Goal: Task Accomplishment & Management: Complete application form

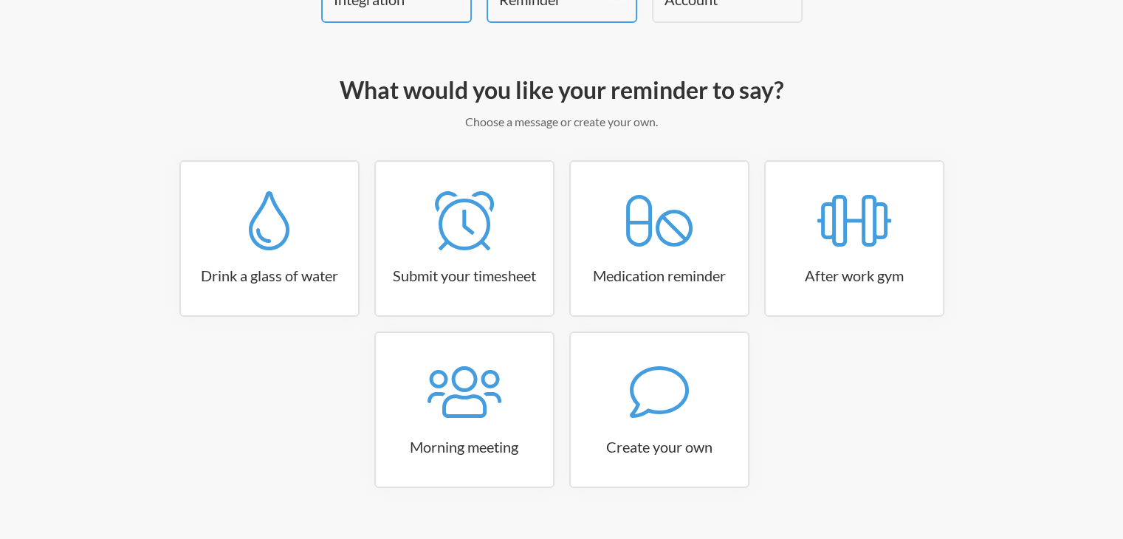
scroll to position [148, 0]
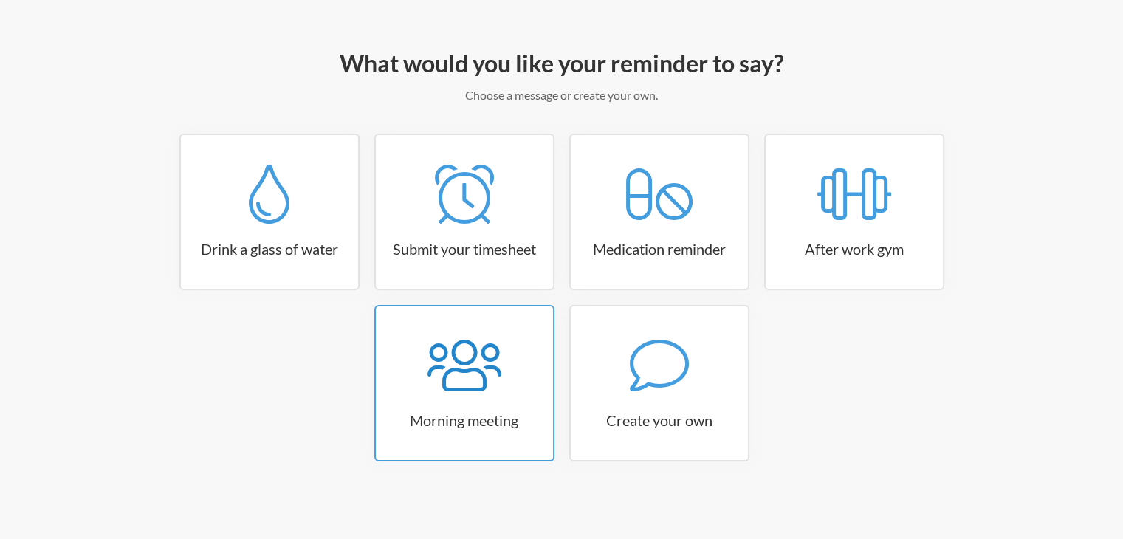
click at [469, 382] on icon at bounding box center [464, 365] width 74 height 59
select select "08:30:00"
select select "true"
select select "09:45:00"
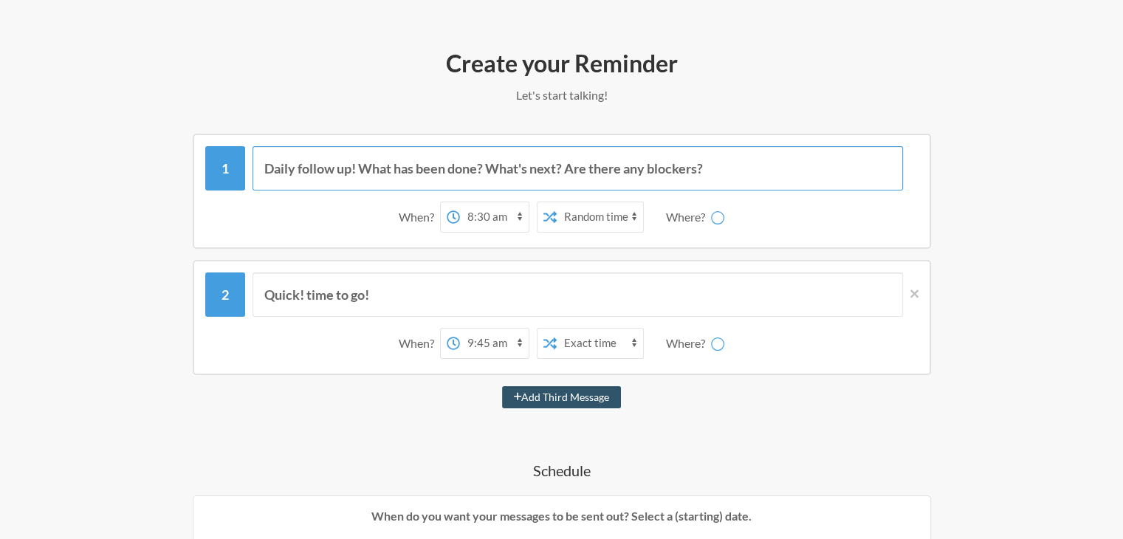
click at [481, 170] on input "Daily follow up! What has been done? What's next? Are there any blockers?" at bounding box center [577, 168] width 650 height 44
select select "D09JGRE9CCD"
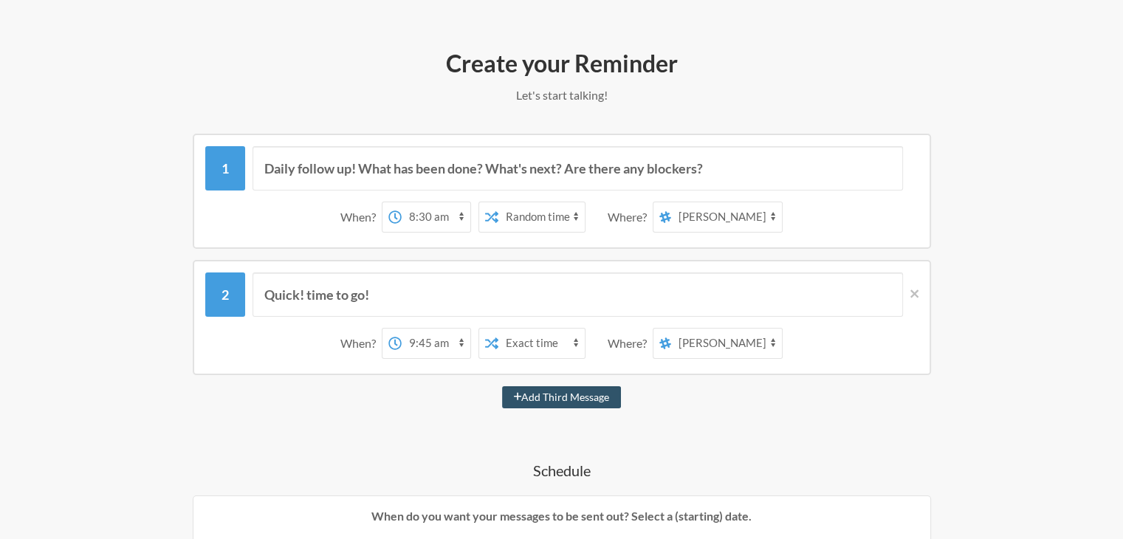
click at [434, 218] on select "12:00 am 12:15 am 12:30 am 12:45 am 1:00 am 1:15 am 1:30 am 1:45 am 2:00 am 2:1…" at bounding box center [435, 217] width 69 height 30
select select "09:30:00"
click at [401, 202] on select "12:00 am 12:15 am 12:30 am 12:45 am 1:00 am 1:15 am 1:30 am 1:45 am 2:00 am 2:1…" at bounding box center [435, 217] width 69 height 30
click at [742, 221] on select "stakeholder-outreach general random ai-development daily-meetings meetings-with…" at bounding box center [726, 217] width 111 height 30
select select "C02PXNLDK6W"
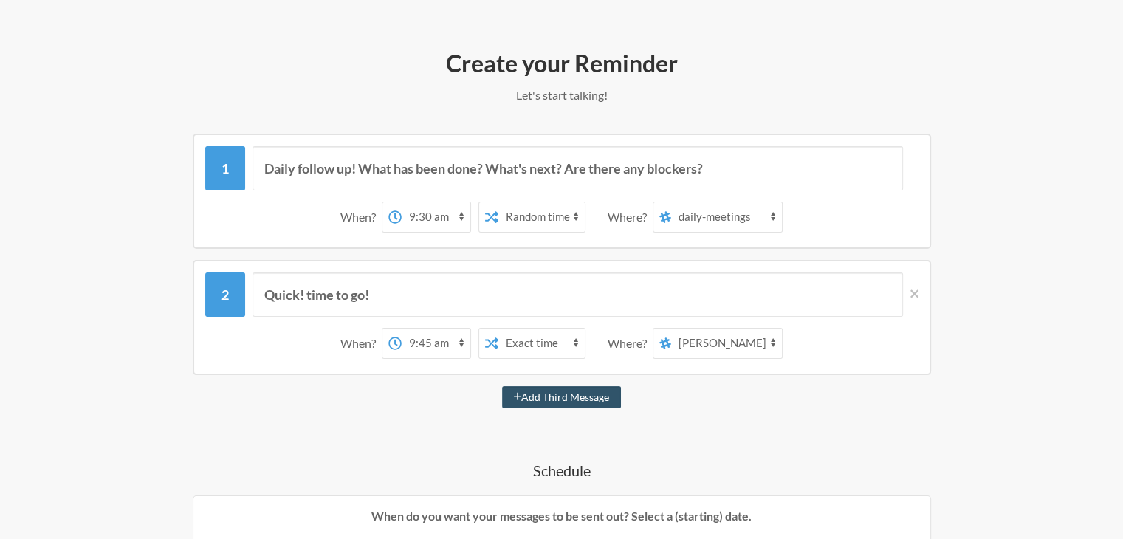
click at [671, 202] on select "stakeholder-outreach general random ai-development daily-meetings meetings-with…" at bounding box center [726, 217] width 111 height 30
click at [368, 168] on input "Daily follow up! What has been done? What's next? Are there any blockers?" at bounding box center [577, 168] width 650 height 44
click at [487, 168] on input "Daily follow up! What has been done? What's next? Are there any blockers?" at bounding box center [577, 168] width 650 height 44
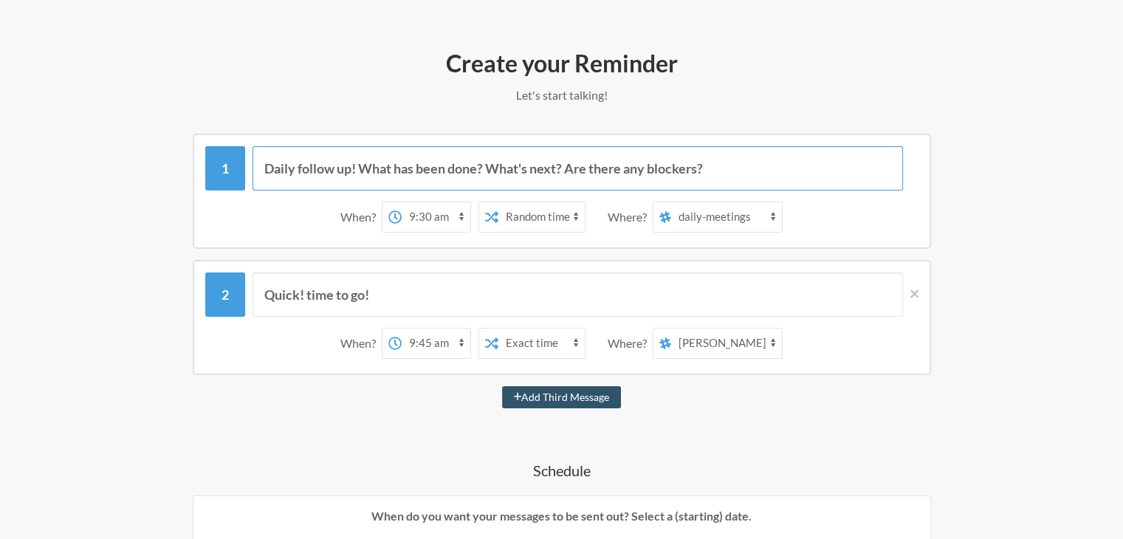
drag, startPoint x: 720, startPoint y: 173, endPoint x: 263, endPoint y: 157, distance: 457.1
click at [263, 157] on input "Daily follow up! What has been done? What's next? Are there any blockers?" at bounding box center [577, 168] width 650 height 44
type input "A"
type input "H"
type input "Ouf, morning again! Grab your coffe,"
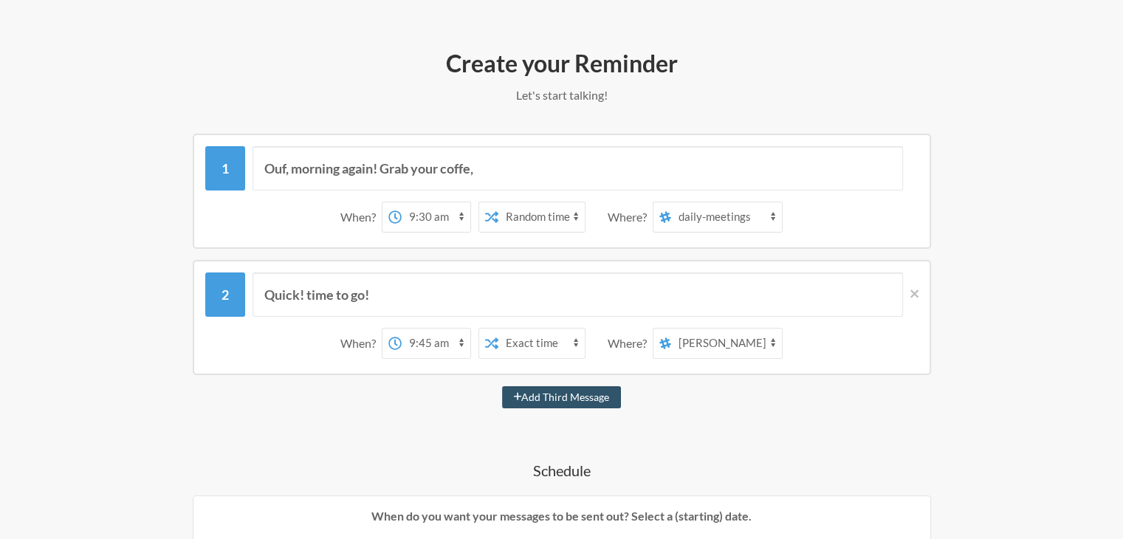
click at [564, 216] on select "Exact time Random time" at bounding box center [541, 217] width 86 height 30
select select "false"
click at [498, 202] on select "Exact time Random time" at bounding box center [541, 217] width 86 height 30
click at [532, 169] on input "Ouf, morning again! Grab your coffe," at bounding box center [577, 168] width 650 height 44
click at [517, 176] on input "Ouf, morning again! Grab your coffe," at bounding box center [577, 168] width 650 height 44
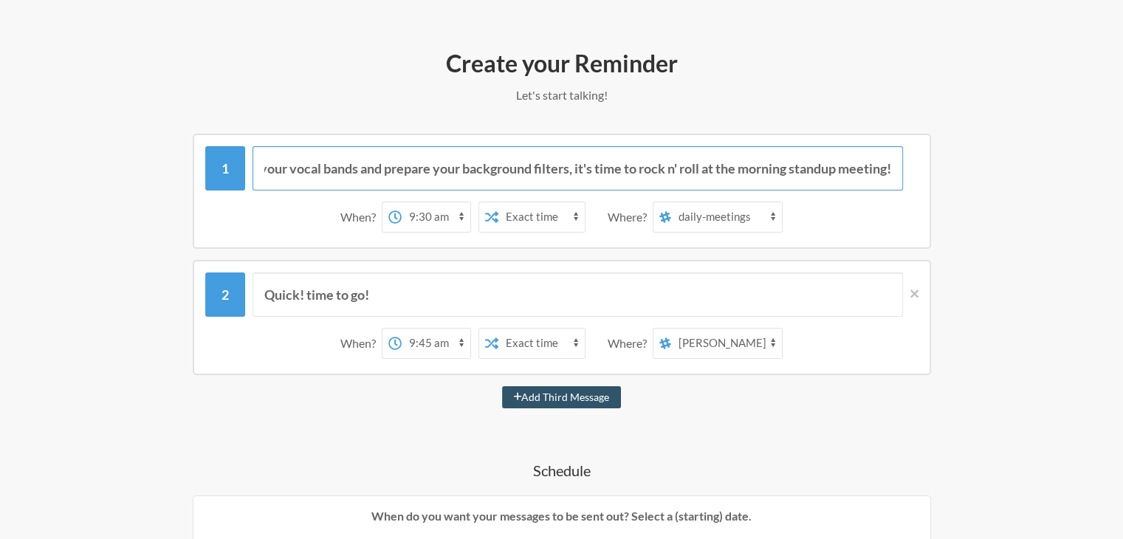
scroll to position [0, 294]
type input "Ouf, morning again! Grab your coffee, warm up your vocal bands and prepare your…"
click at [528, 296] on input "Quick! time to go!" at bounding box center [577, 294] width 650 height 44
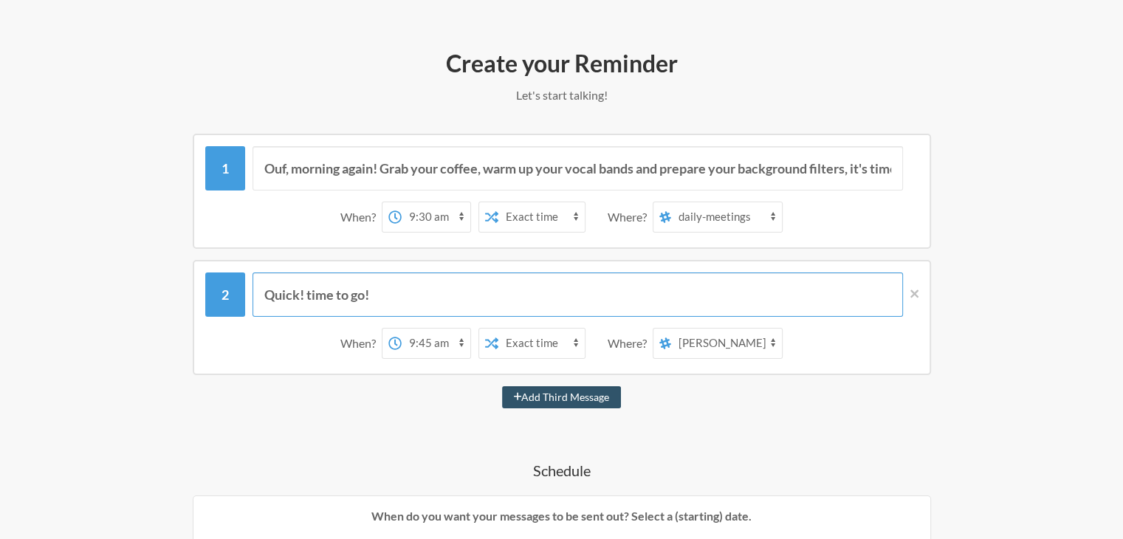
click at [528, 296] on input "Quick! time to go!" at bounding box center [577, 294] width 650 height 44
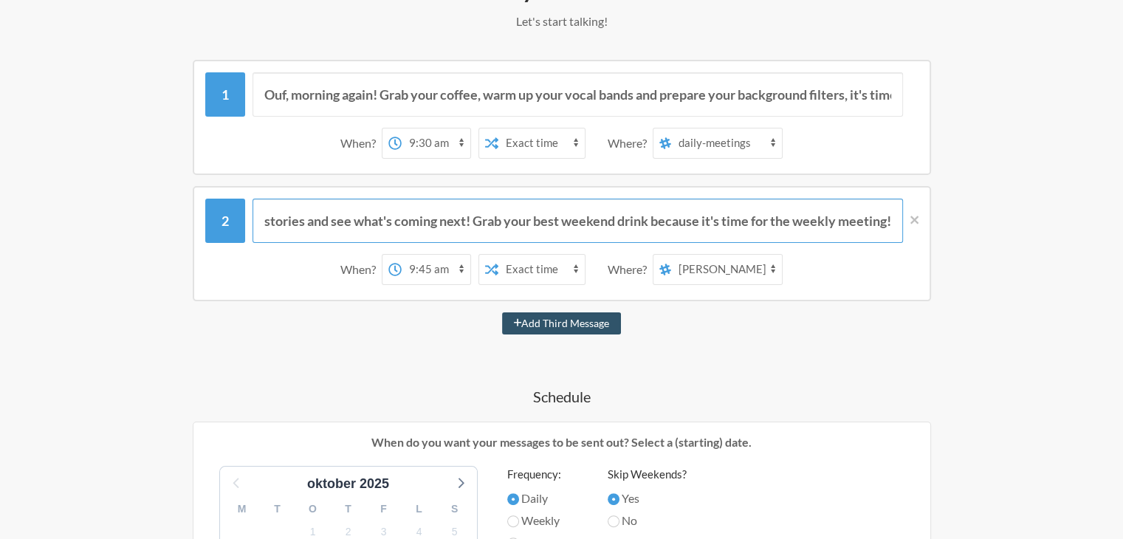
scroll to position [0, 328]
type input "Wow, what a week it has been! Let's debrief, share our stories and see what's c…"
click at [446, 276] on select "12:00 am 12:15 am 12:30 am 12:45 am 1:00 am 1:15 am 1:30 am 1:45 am 2:00 am 2:1…" at bounding box center [435, 270] width 69 height 30
select select "14:30:00"
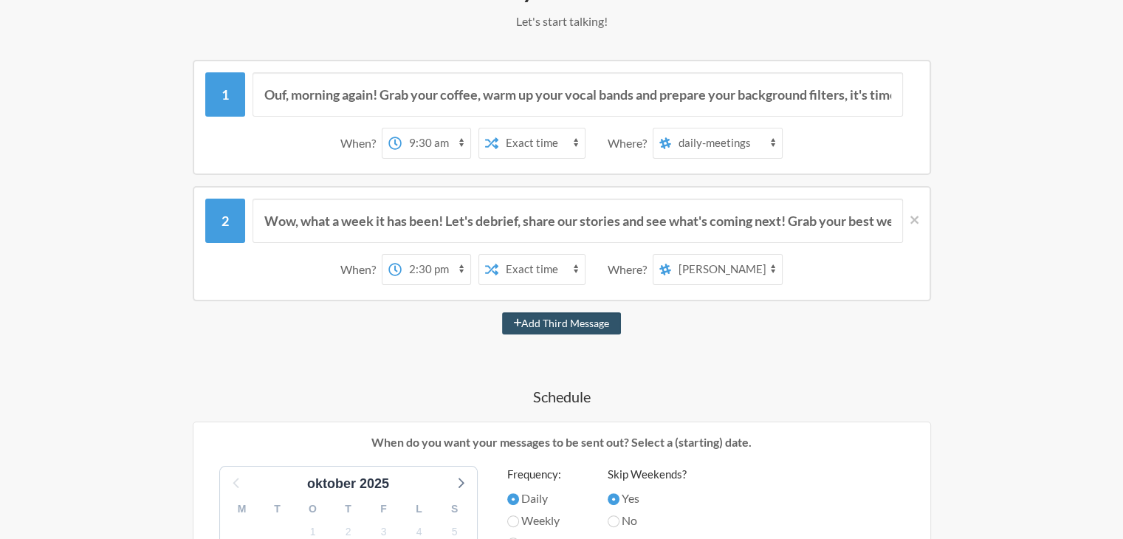
click at [401, 255] on select "12:00 am 12:15 am 12:30 am 12:45 am 1:00 am 1:15 am 1:30 am 1:45 am 2:00 am 2:1…" at bounding box center [435, 270] width 69 height 30
click at [740, 278] on select "stakeholder-outreach general random ai-development daily-meetings meetings-with…" at bounding box center [726, 270] width 111 height 30
select select "C02PXNLDK6W"
click at [671, 255] on select "stakeholder-outreach general random ai-development daily-meetings meetings-with…" at bounding box center [726, 270] width 111 height 30
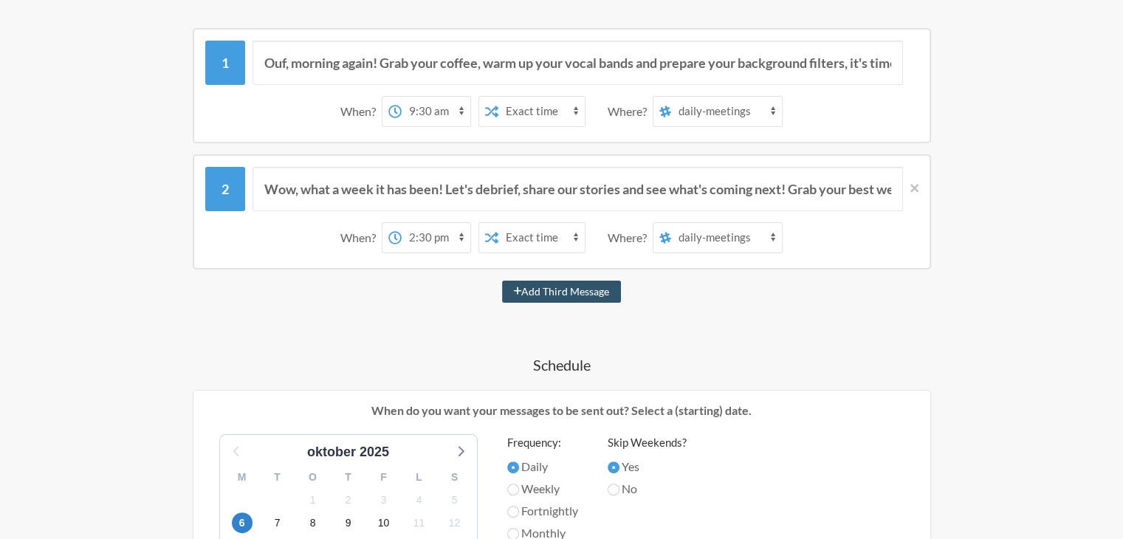
scroll to position [221, 0]
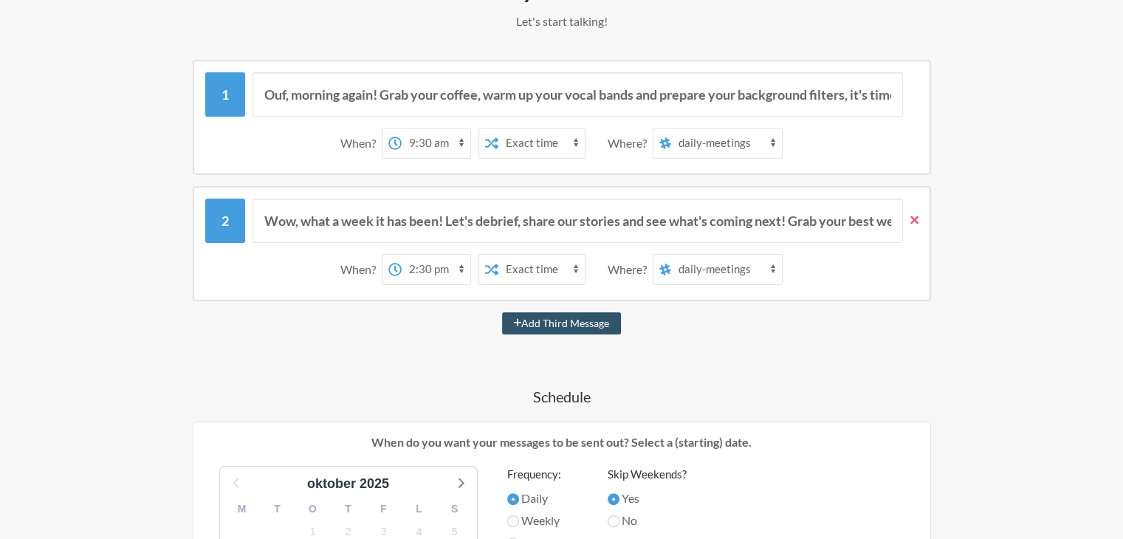
click at [917, 221] on icon at bounding box center [914, 220] width 8 height 8
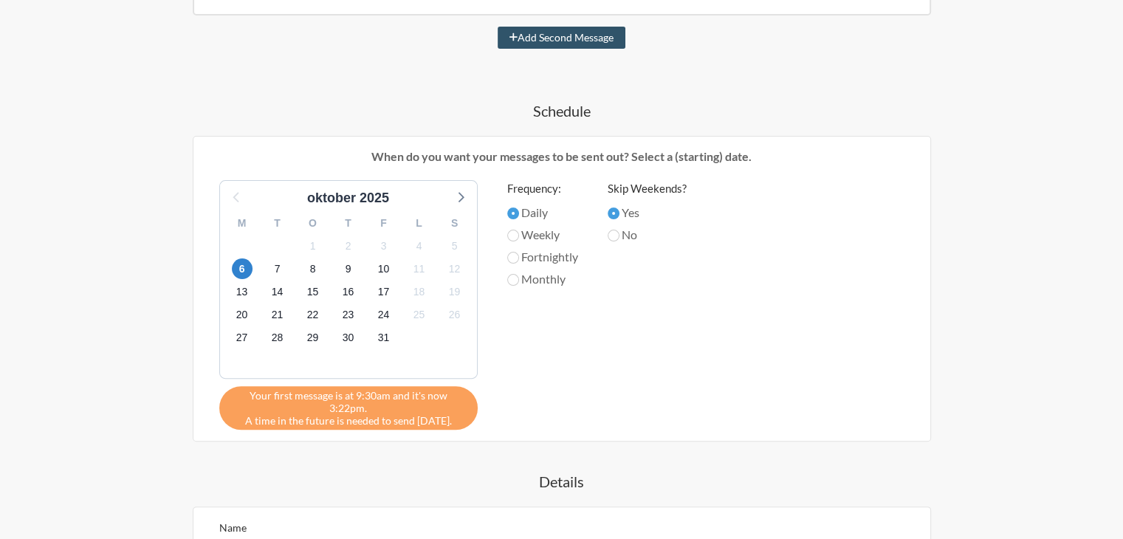
scroll to position [590, 0]
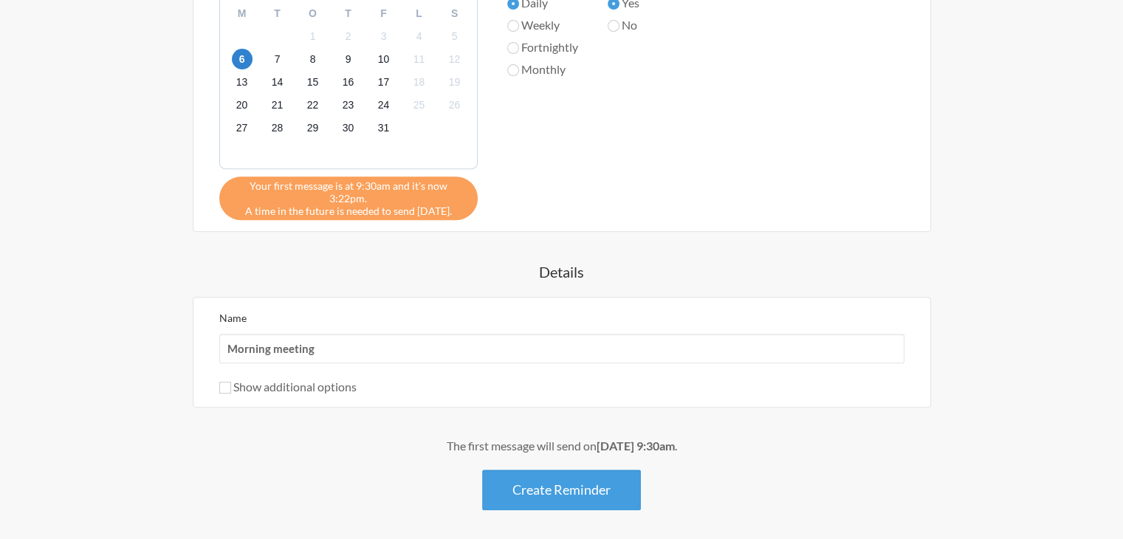
click at [255, 379] on label "Show additional options" at bounding box center [287, 386] width 137 height 14
click at [231, 382] on input "Show additional options" at bounding box center [225, 388] width 12 height 12
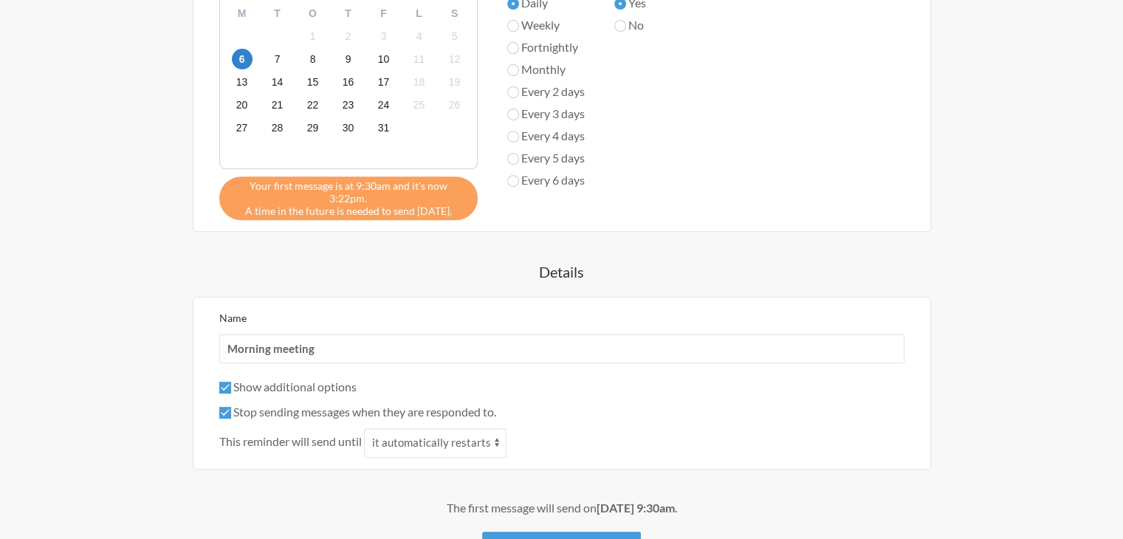
click at [255, 379] on label "Show additional options" at bounding box center [287, 386] width 137 height 14
click at [231, 382] on input "Show additional options" at bounding box center [225, 388] width 12 height 12
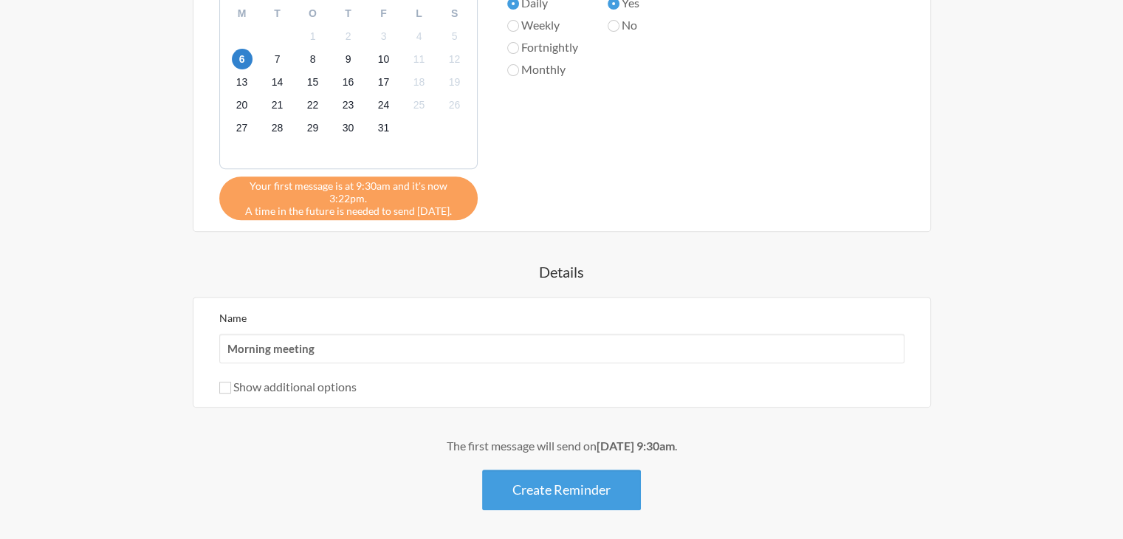
click at [255, 379] on label "Show additional options" at bounding box center [287, 386] width 137 height 14
click at [231, 382] on input "Show additional options" at bounding box center [225, 388] width 12 height 12
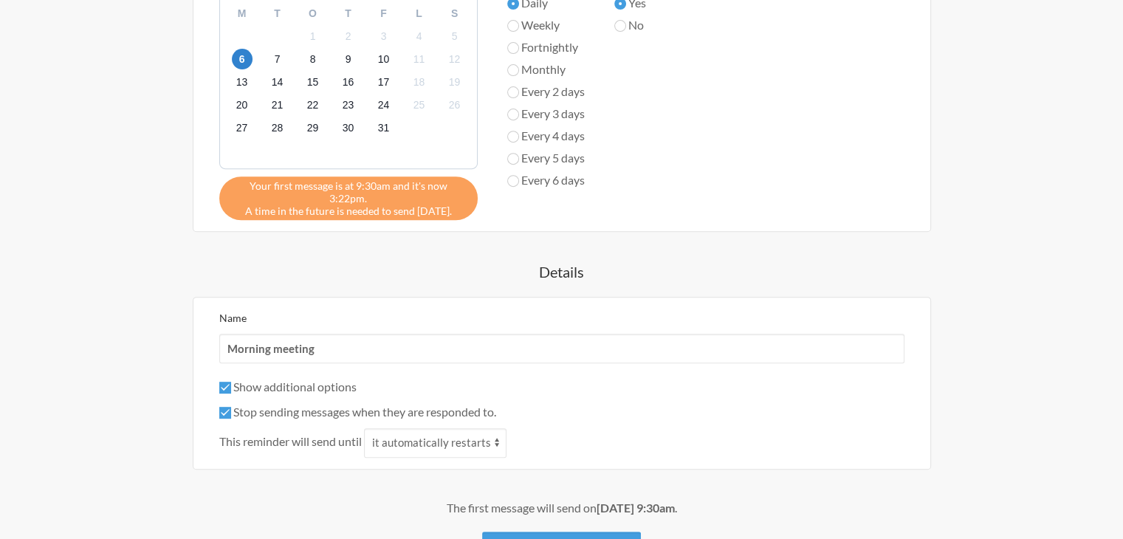
click at [255, 379] on label "Show additional options" at bounding box center [287, 386] width 137 height 14
click at [231, 382] on input "Show additional options" at bounding box center [225, 388] width 12 height 12
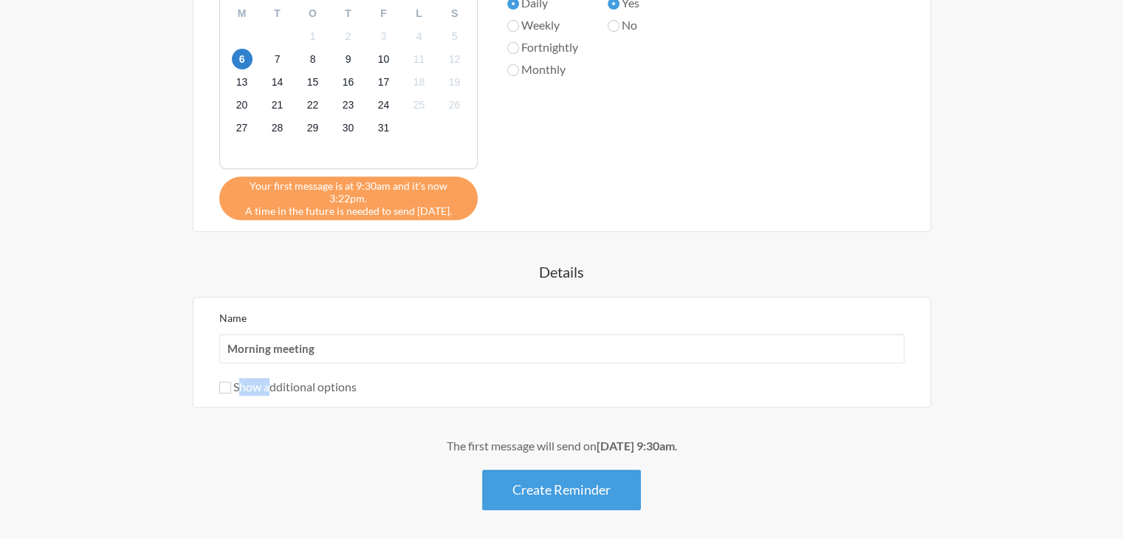
click at [255, 379] on label "Show additional options" at bounding box center [287, 386] width 137 height 14
click at [231, 382] on input "Show additional options" at bounding box center [225, 388] width 12 height 12
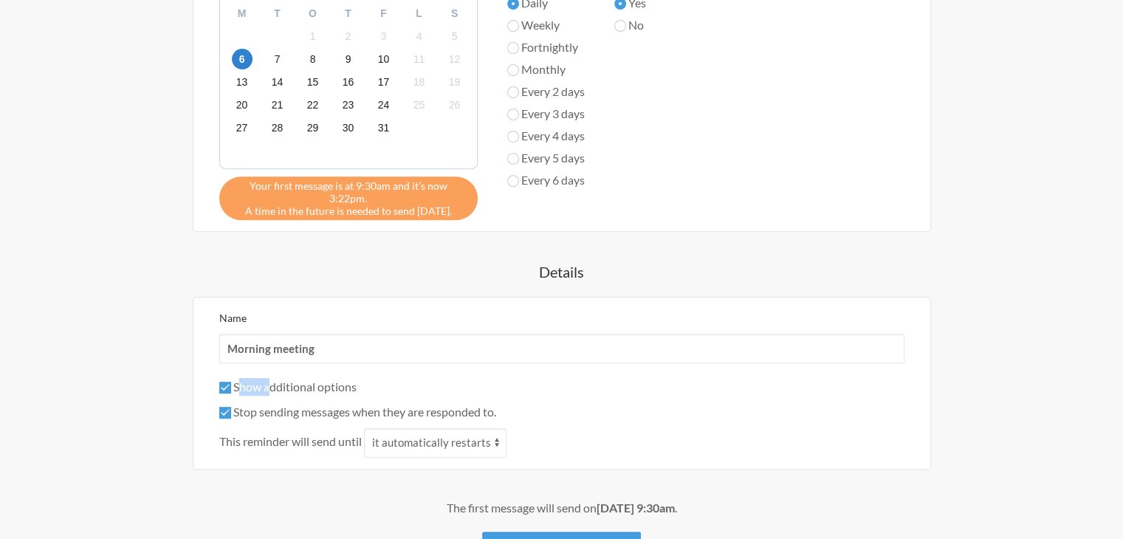
click at [255, 379] on label "Show additional options" at bounding box center [287, 386] width 137 height 14
click at [231, 382] on input "Show additional options" at bounding box center [225, 388] width 12 height 12
checkbox input "false"
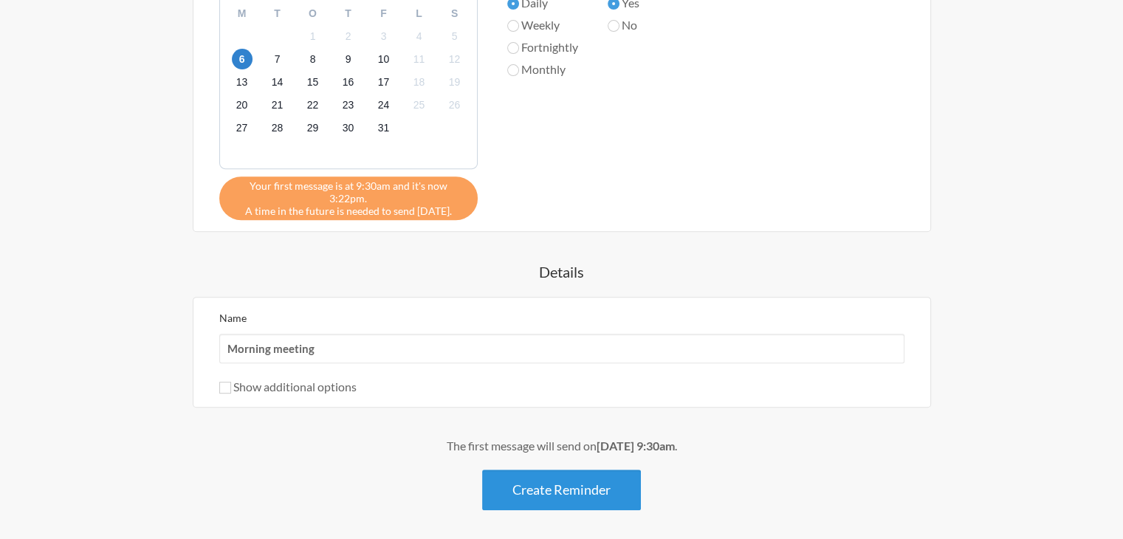
click at [597, 472] on button "Create Reminder" at bounding box center [561, 489] width 159 height 41
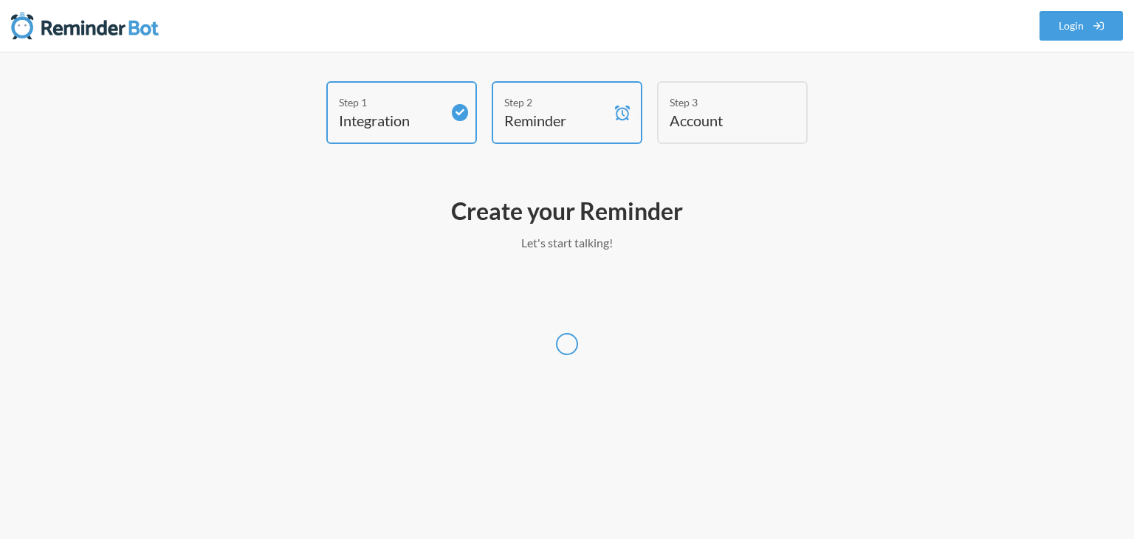
select select "Europe/[GEOGRAPHIC_DATA]"
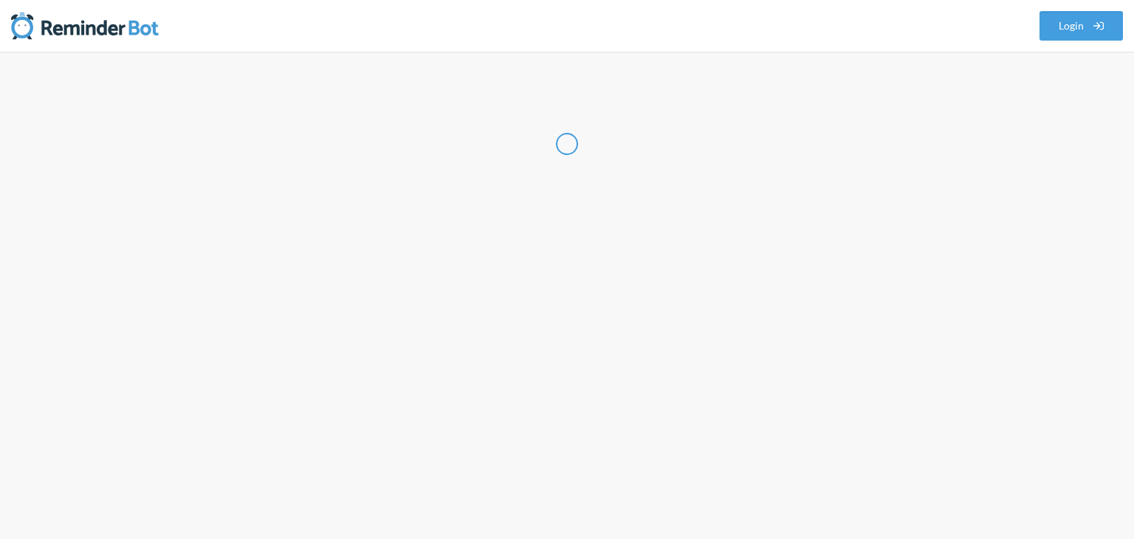
select select "SE"
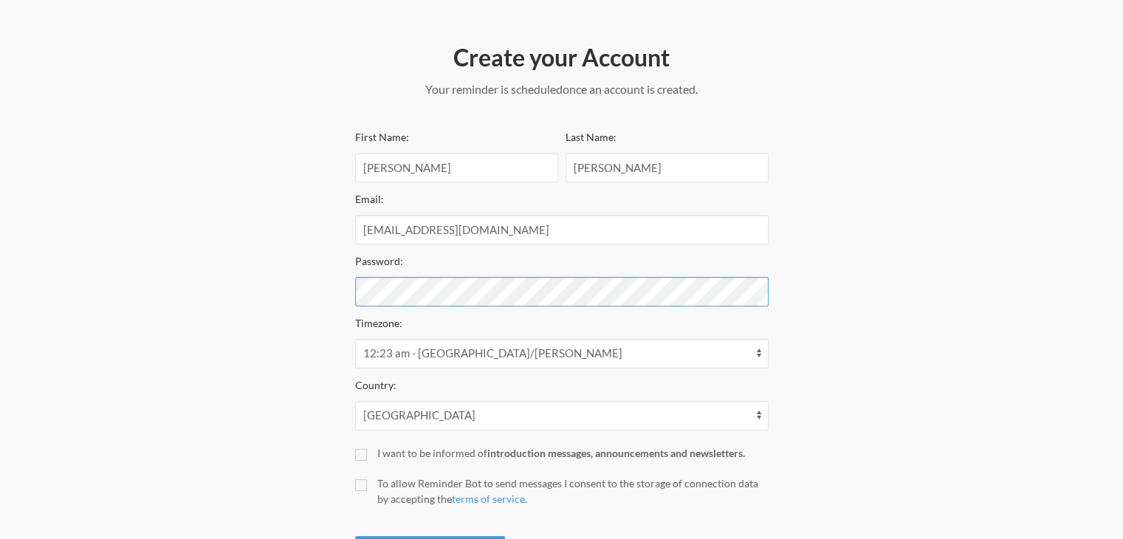
scroll to position [227, 0]
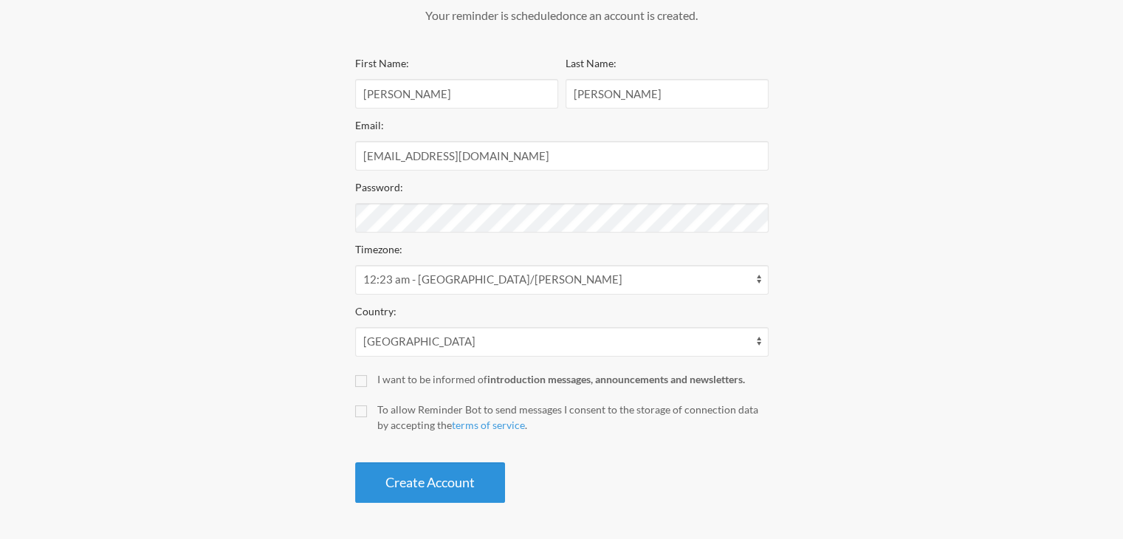
click at [416, 485] on button "Create Account" at bounding box center [430, 482] width 150 height 41
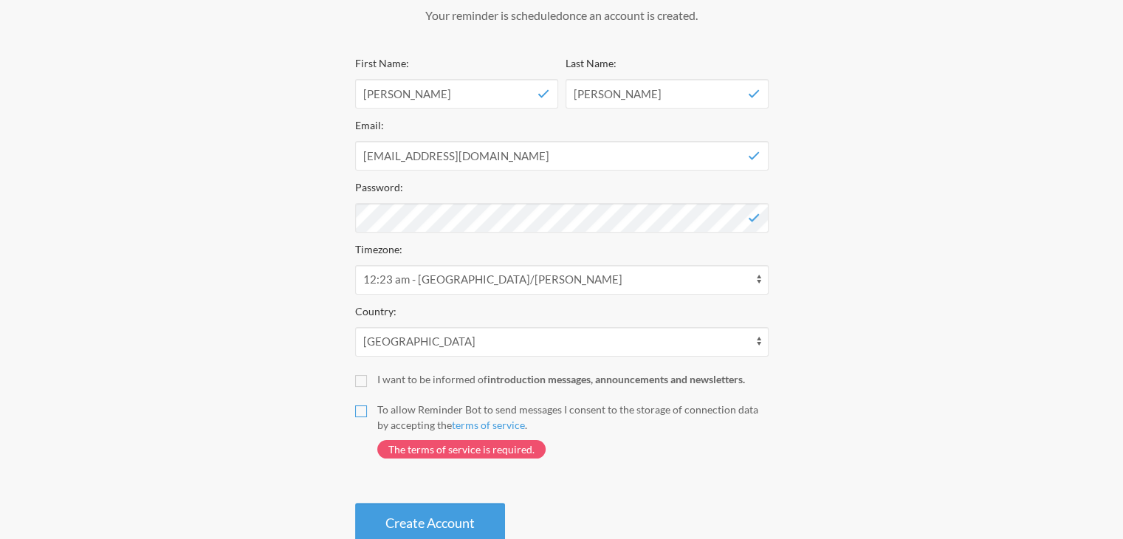
click at [360, 408] on input "To allow Reminder Bot to send messages I consent to the storage of connection d…" at bounding box center [361, 411] width 12 height 12
checkbox input "true"
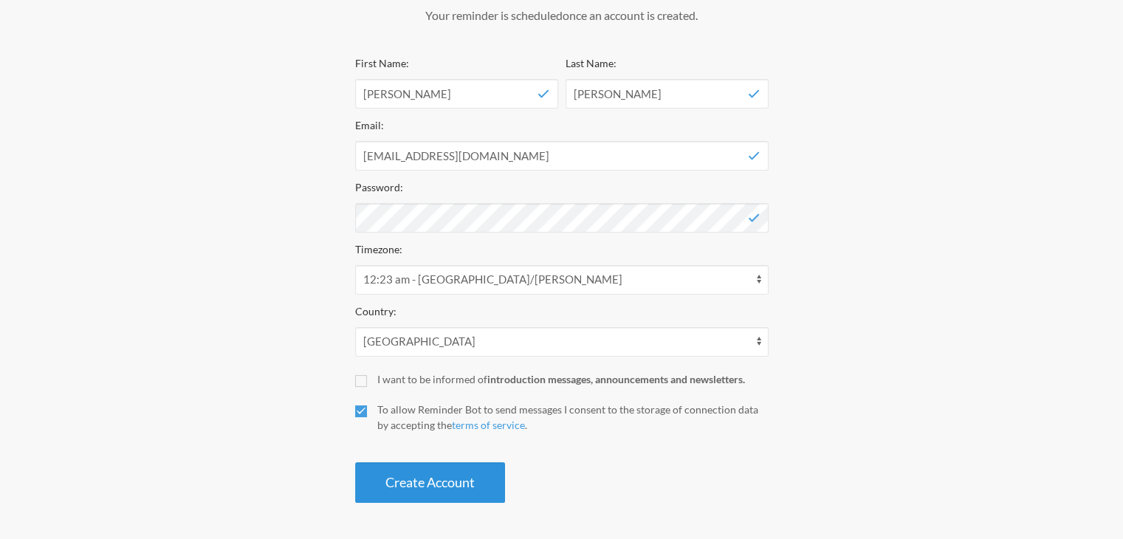
click at [388, 472] on button "Create Account" at bounding box center [430, 482] width 150 height 41
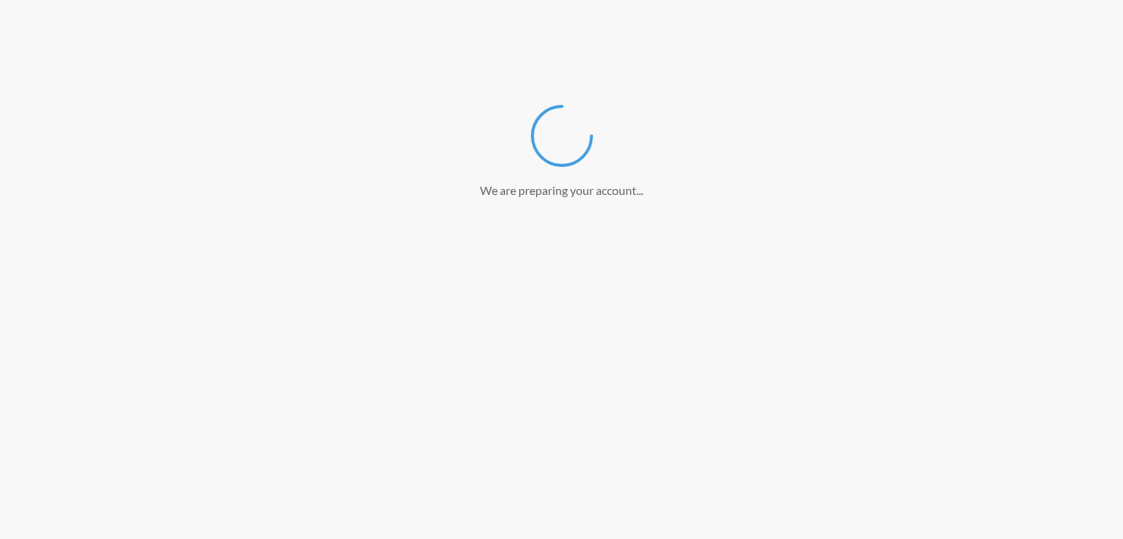
scroll to position [171, 0]
